Goal: Transaction & Acquisition: Purchase product/service

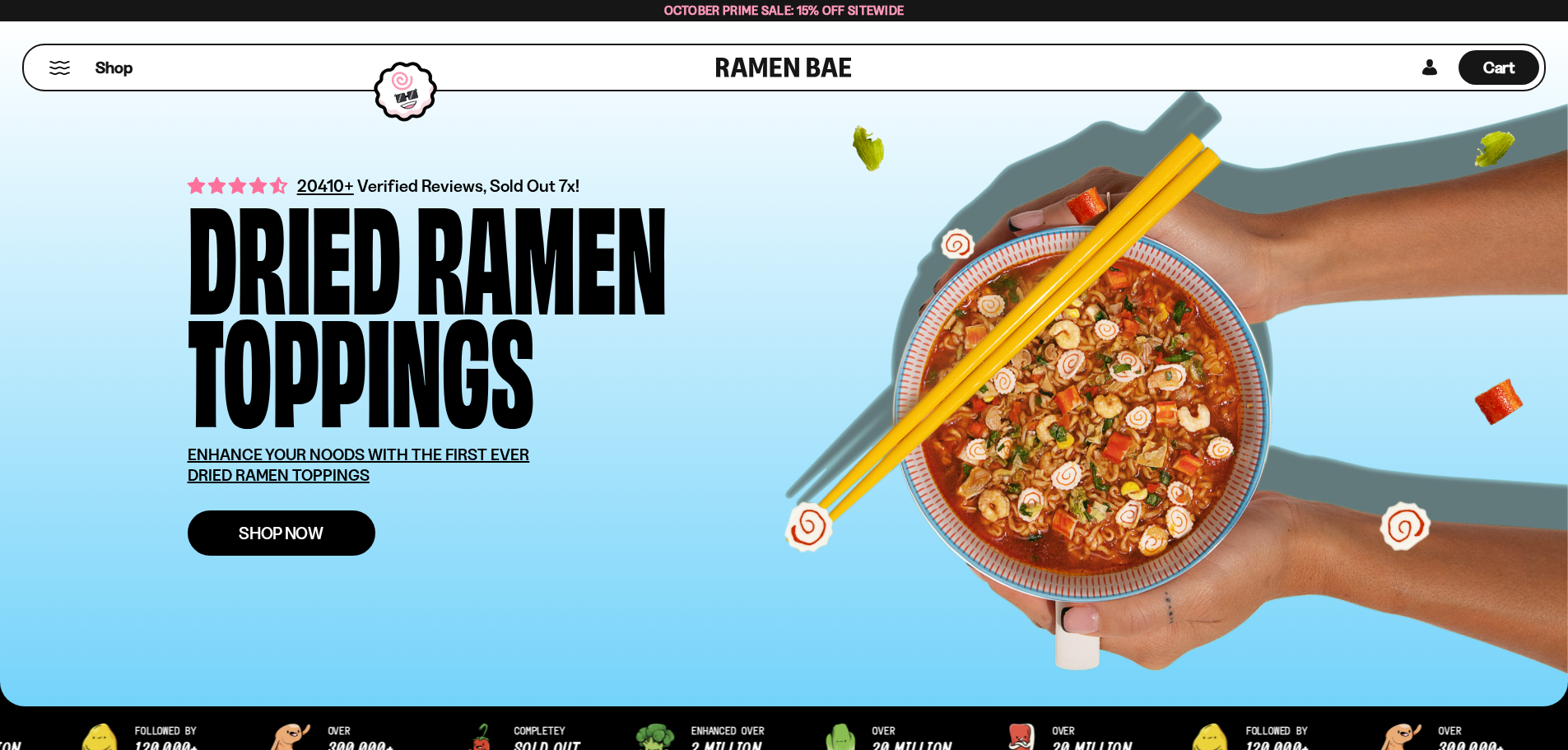
click at [325, 543] on link "Shop Now" at bounding box center [281, 533] width 187 height 45
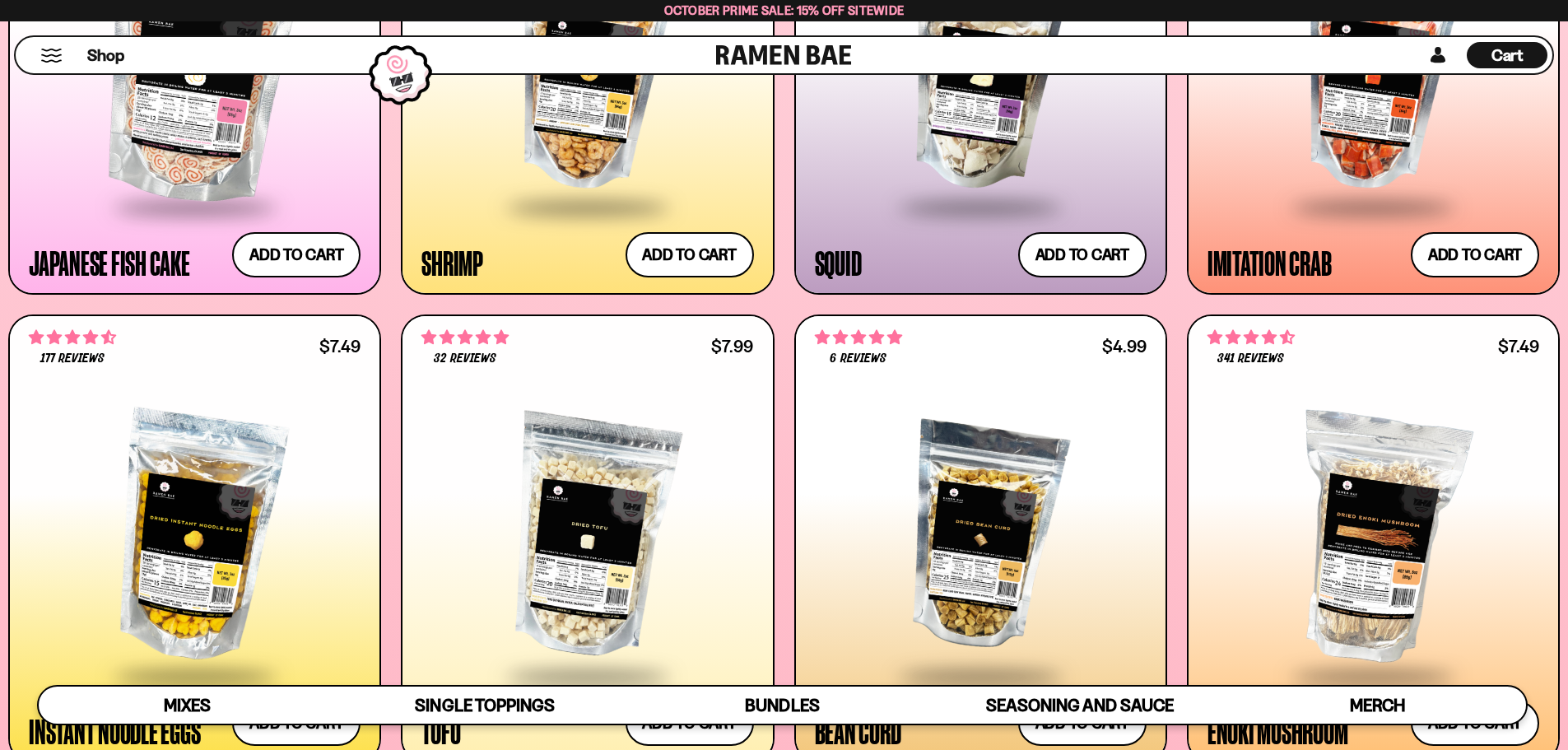
scroll to position [1959, 0]
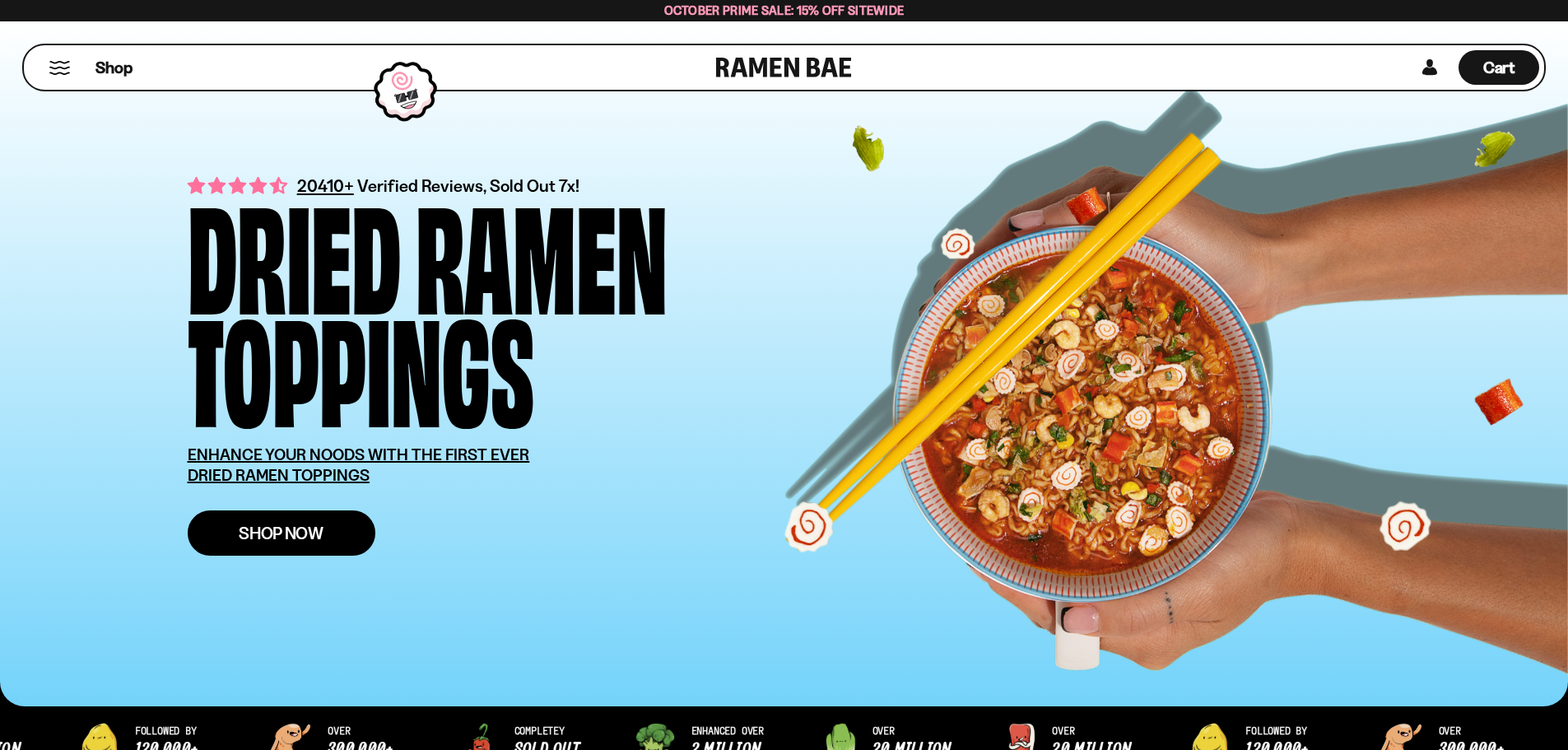
click at [300, 528] on span "Shop Now" at bounding box center [281, 533] width 85 height 17
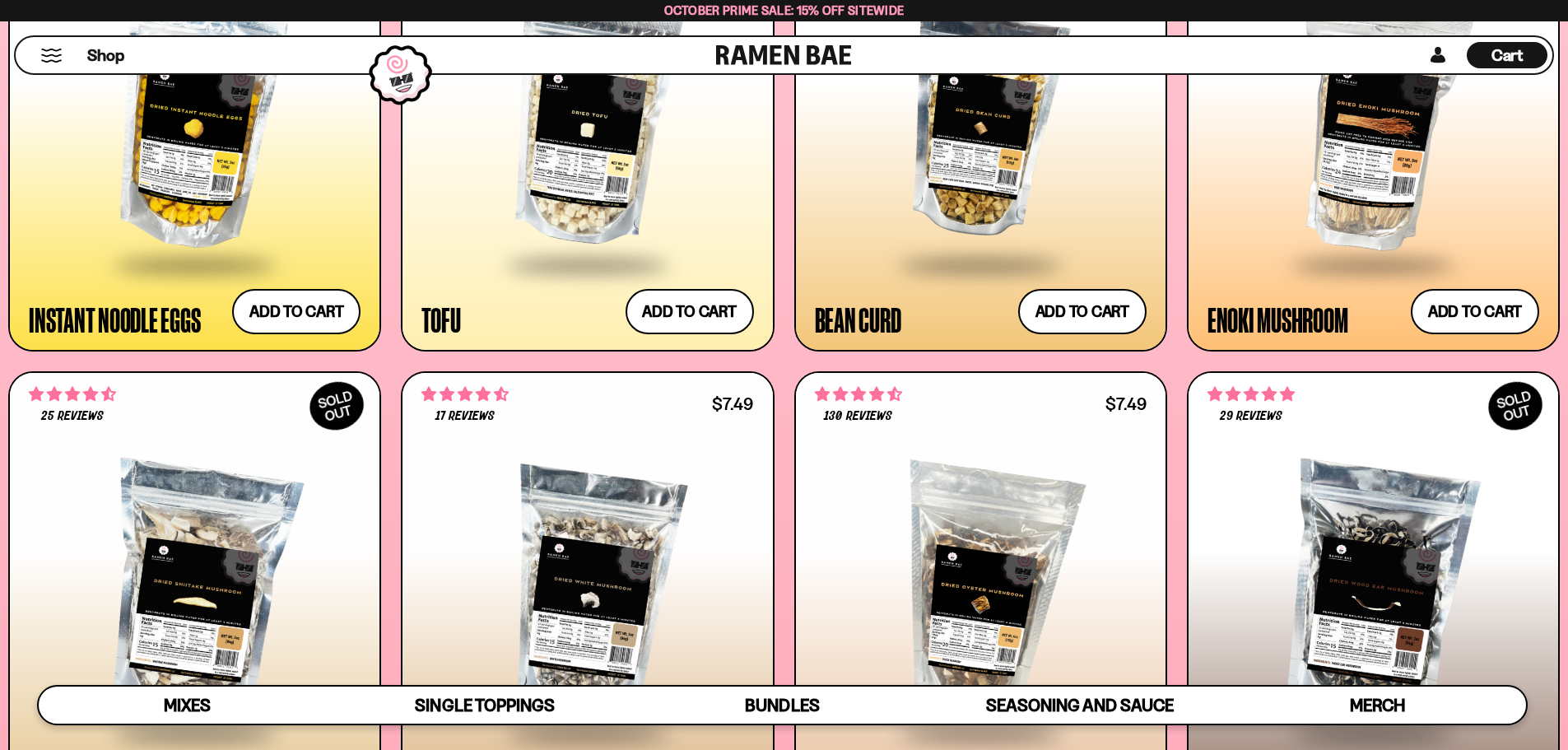
scroll to position [2303, 0]
